Goal: Go to known website: Access a specific website the user already knows

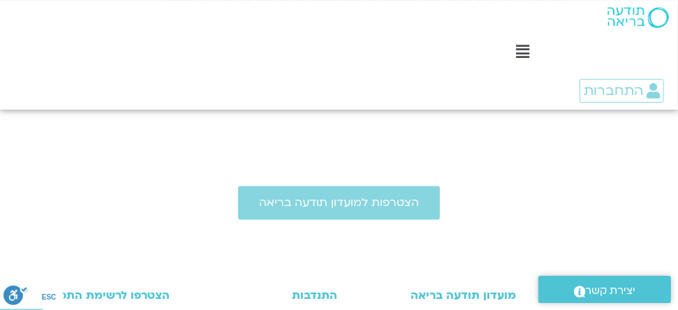
scroll to position [1588, 0]
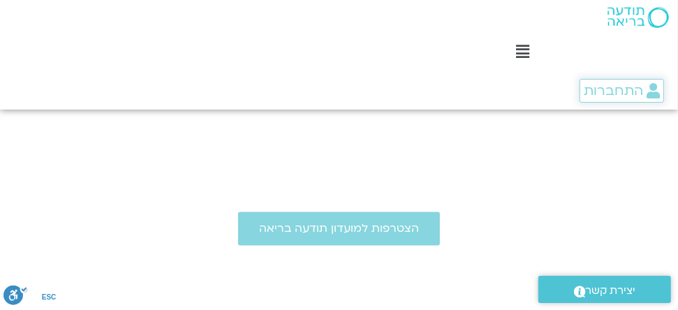
click at [623, 94] on span "התחברות" at bounding box center [613, 90] width 59 height 15
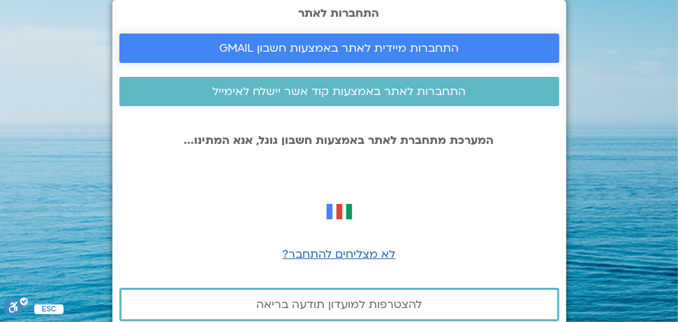
click at [393, 50] on span "התחברות מיידית לאתר באמצעות חשבון GMAIL" at bounding box center [339, 48] width 240 height 13
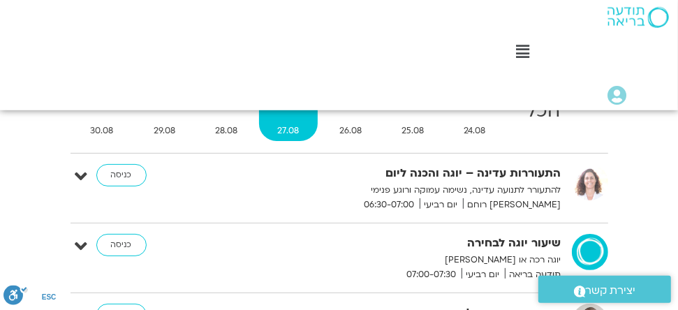
scroll to position [151, 0]
